Goal: Task Accomplishment & Management: Use online tool/utility

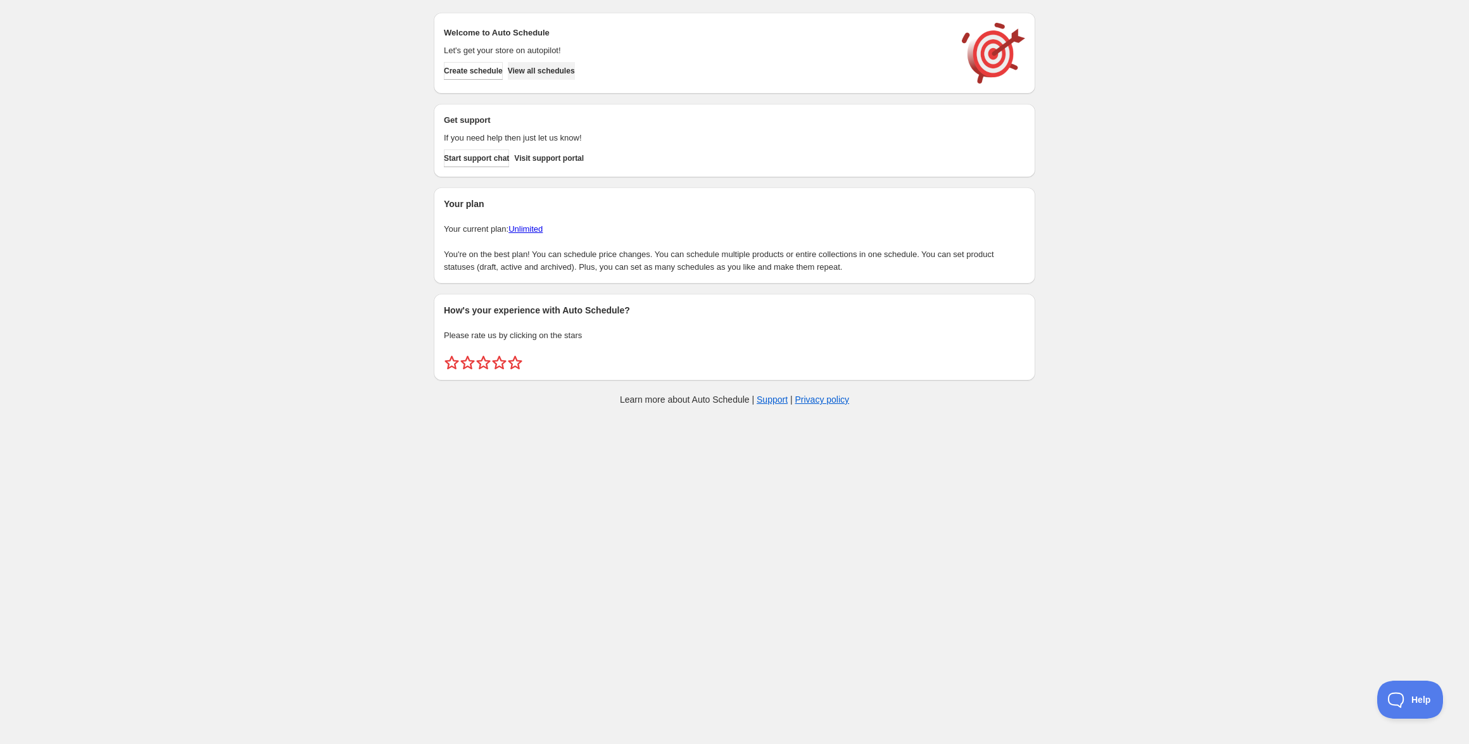
click at [572, 72] on span "View all schedules" at bounding box center [541, 71] width 67 height 10
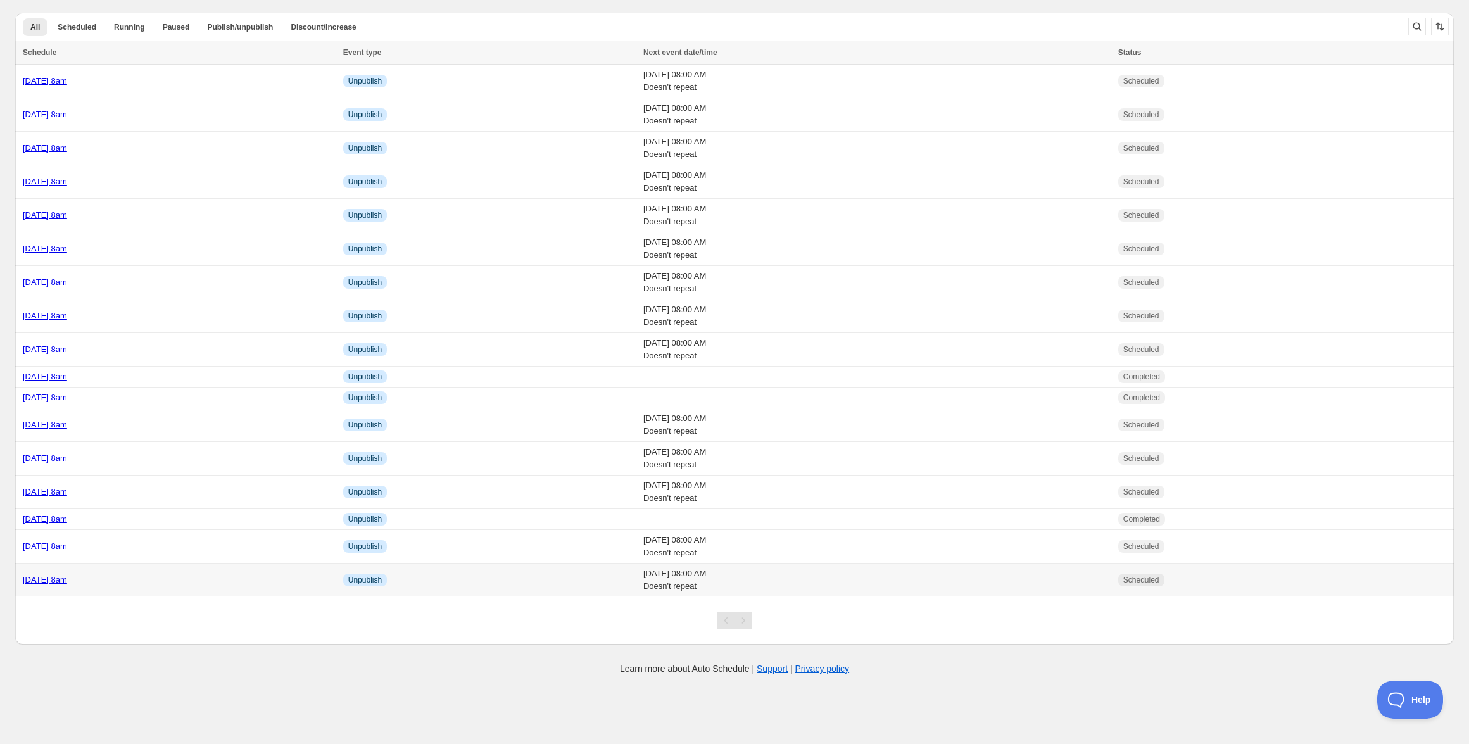
click at [103, 575] on div "[DATE] 8am" at bounding box center [179, 579] width 313 height 13
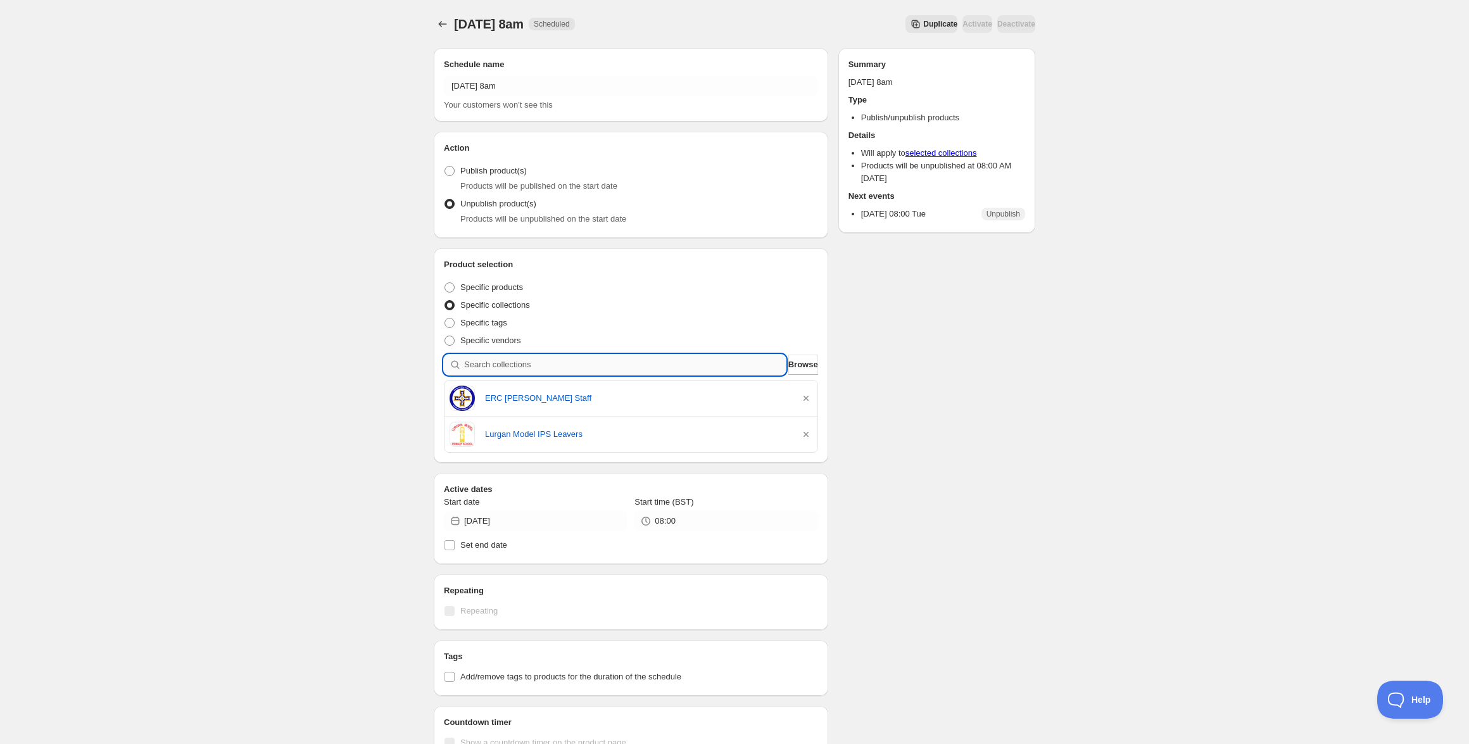
click at [591, 370] on input "search" at bounding box center [625, 364] width 322 height 20
paste input "[URL][DOMAIN_NAME]"
type input "[URL][DOMAIN_NAME]"
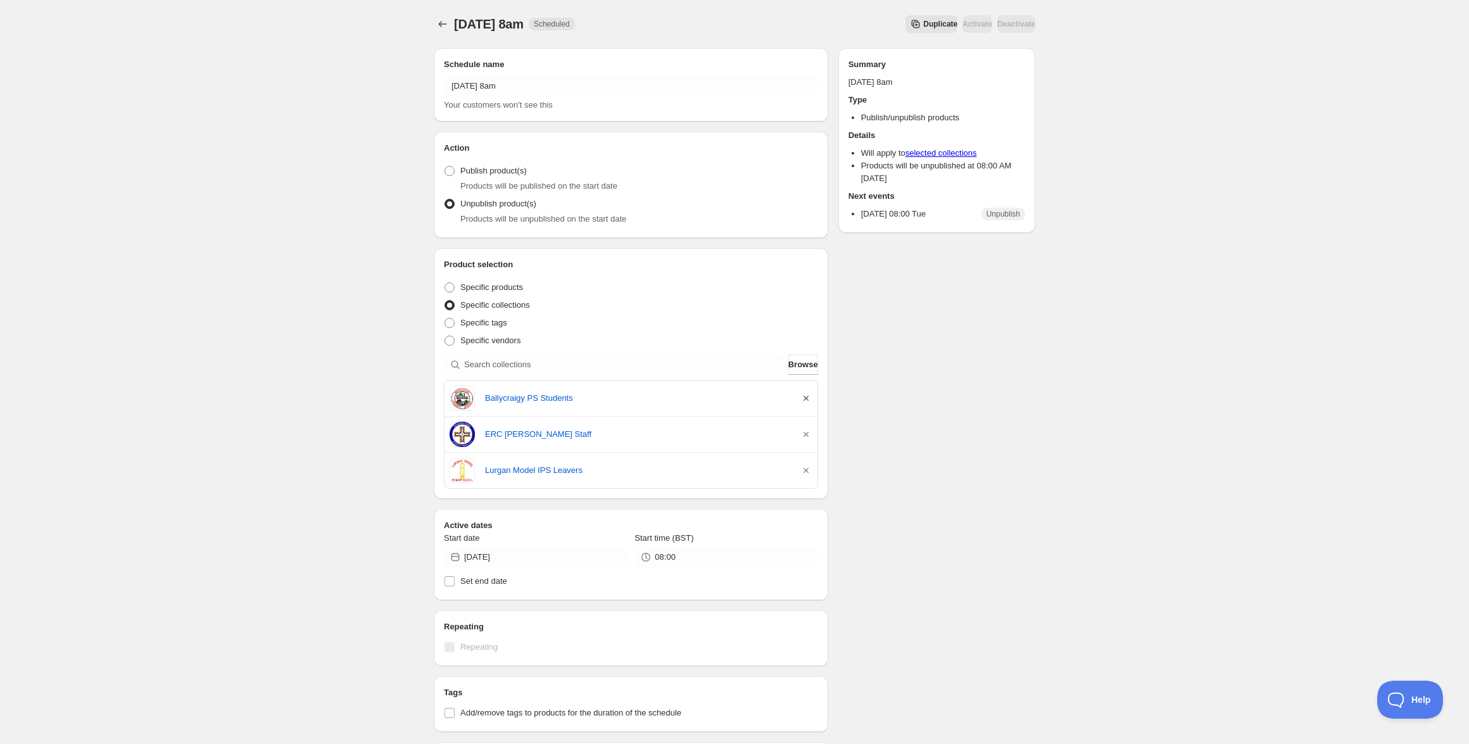
click at [806, 399] on icon "button" at bounding box center [805, 398] width 13 height 13
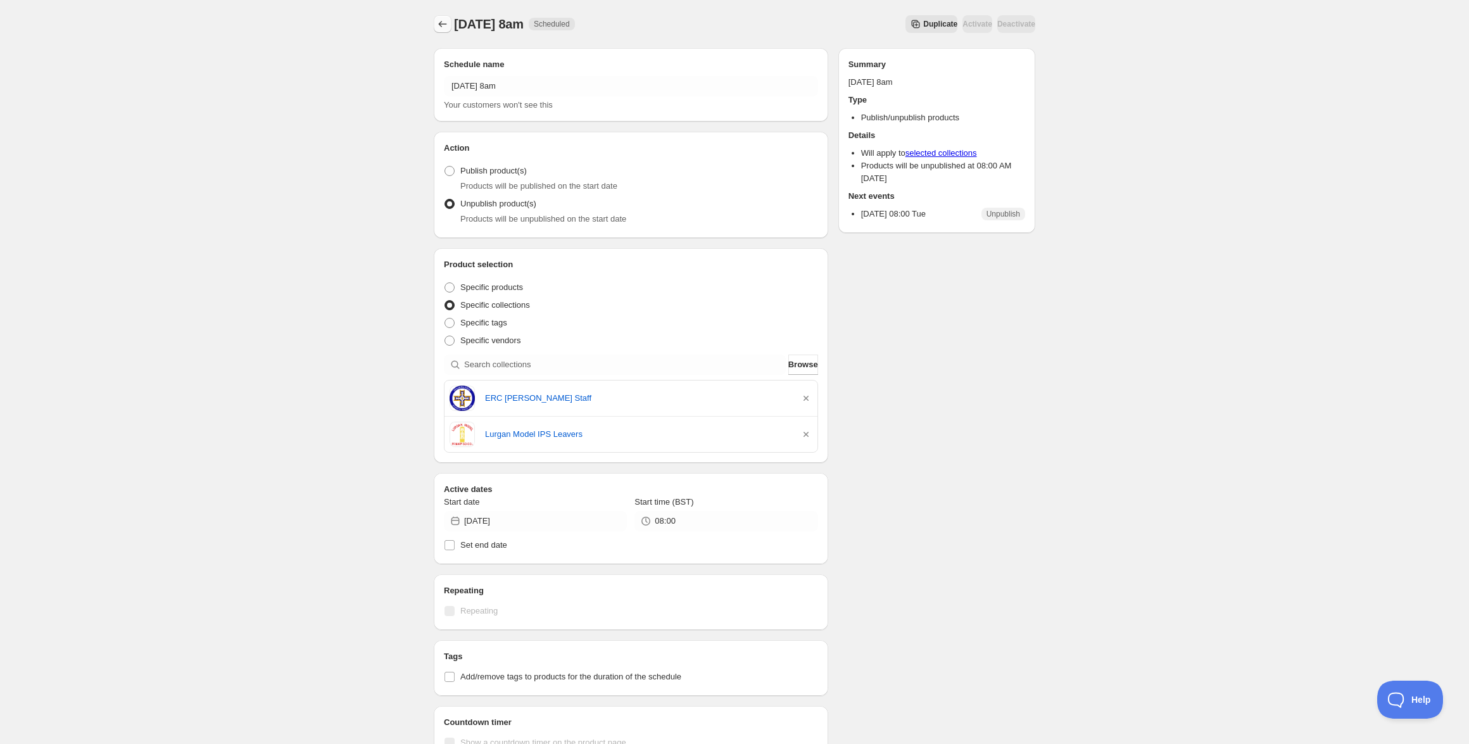
click at [448, 31] on button "Schedules" at bounding box center [443, 24] width 18 height 18
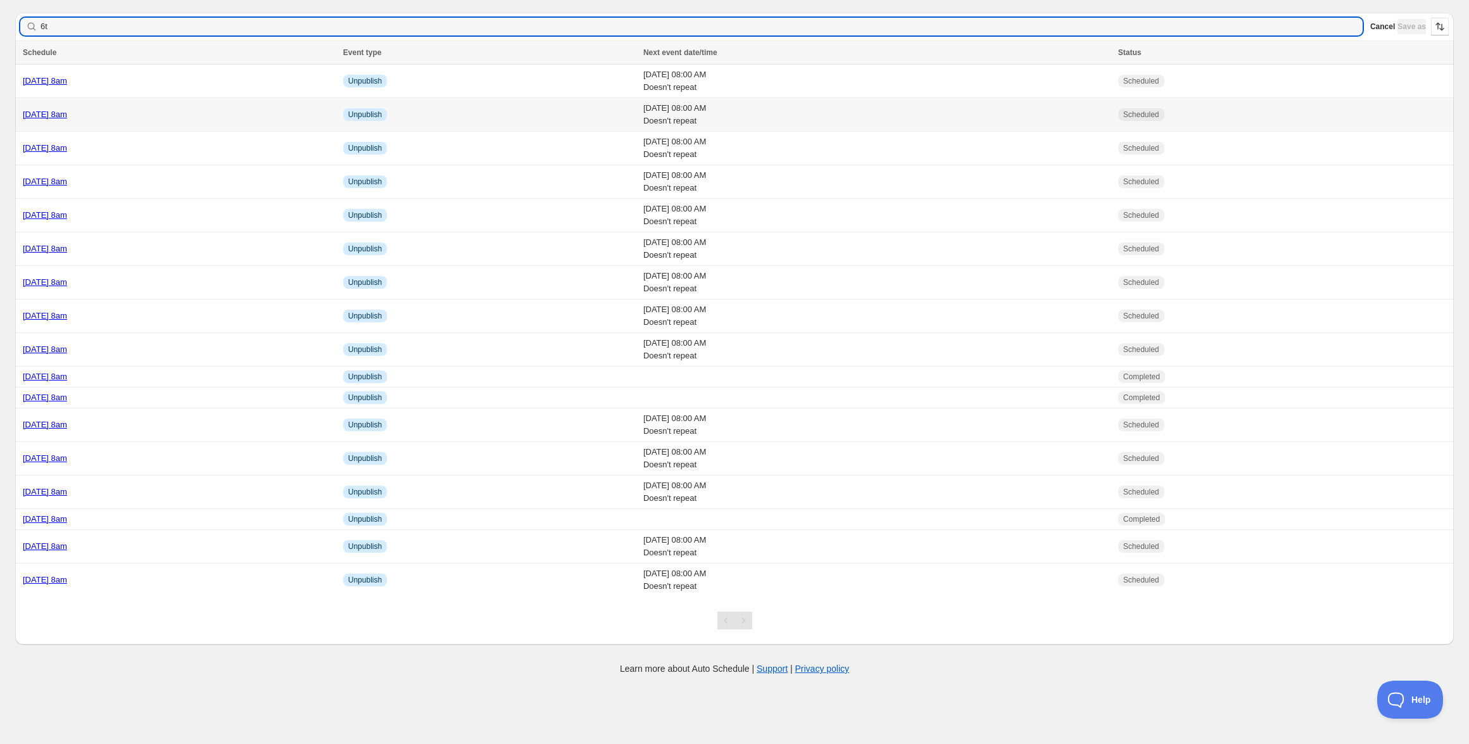
type input "6th"
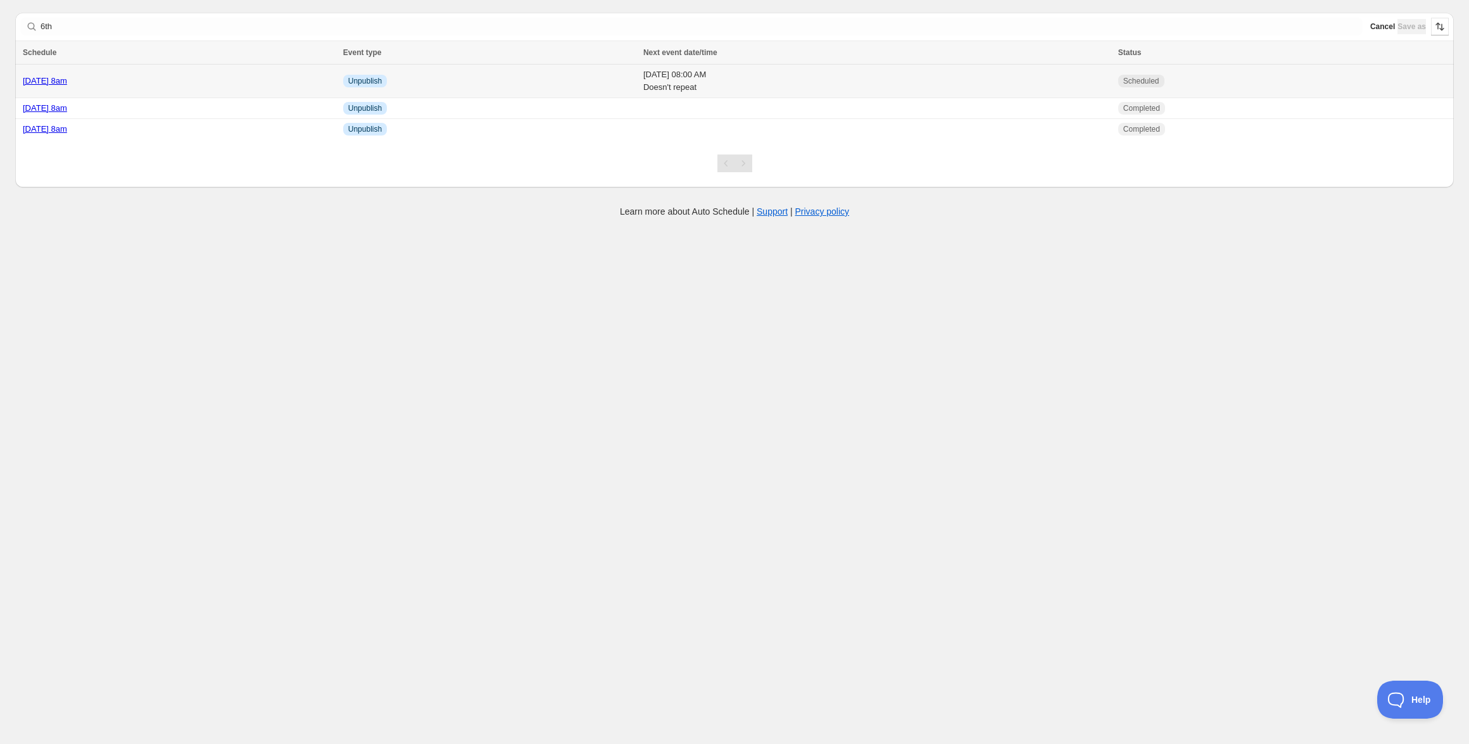
click at [67, 78] on link "[DATE] 8am" at bounding box center [45, 80] width 44 height 9
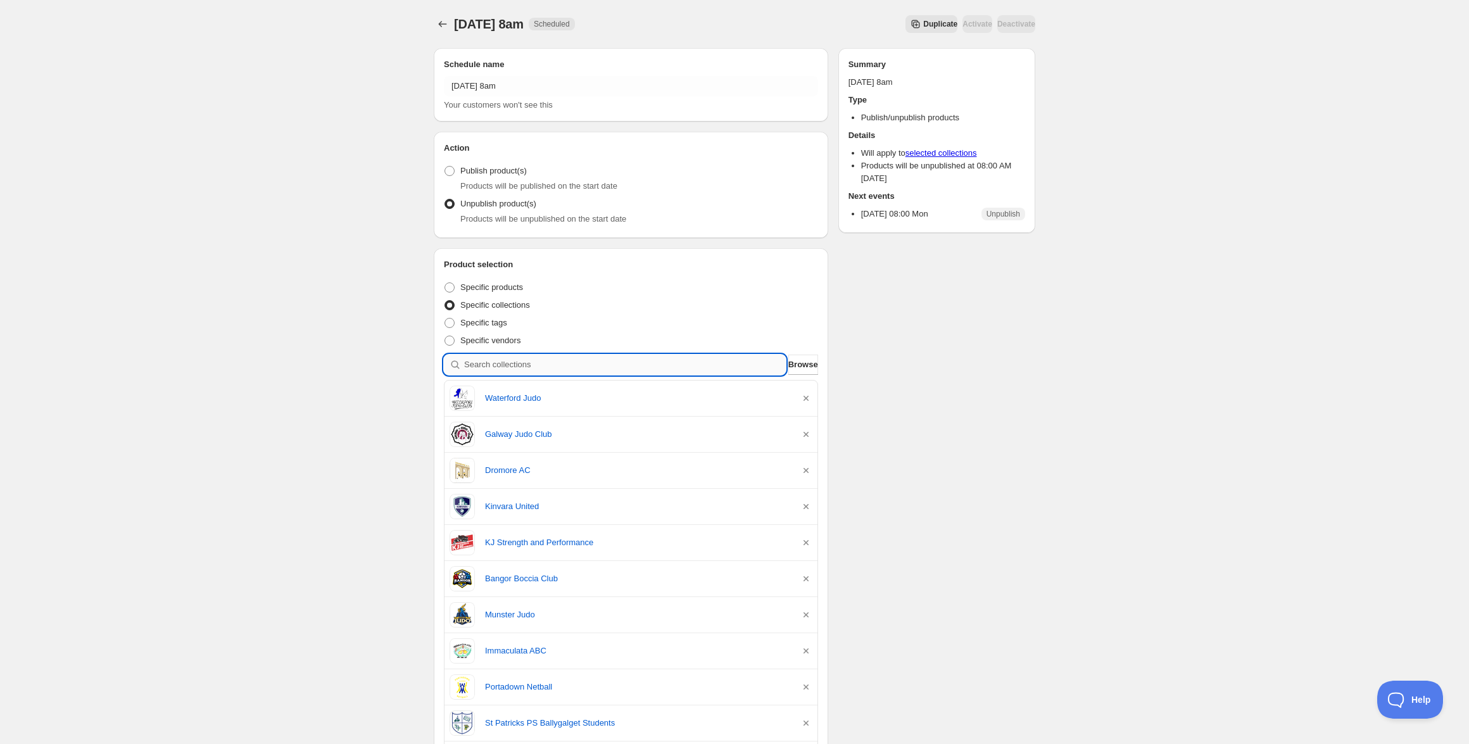
click at [582, 367] on input "search" at bounding box center [625, 364] width 322 height 20
paste input "[URL][DOMAIN_NAME]"
type input "[URL][DOMAIN_NAME]"
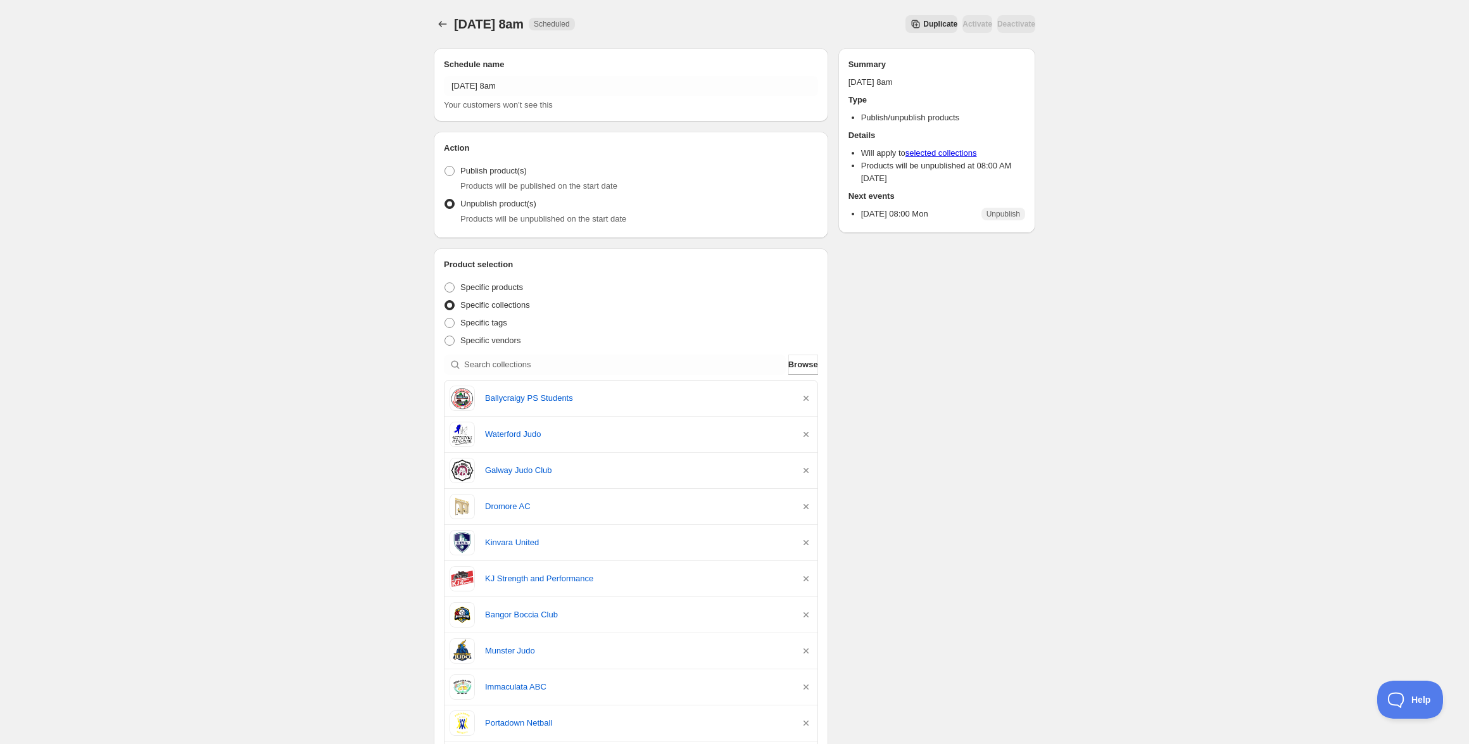
click at [432, 22] on div "[DATE] 8am. This page is ready [DATE] 8am Scheduled Duplicate Activate Deactiva…" at bounding box center [734, 671] width 632 height 1343
click at [440, 21] on icon "Schedules" at bounding box center [442, 24] width 13 height 13
